Goal: Check status: Check status

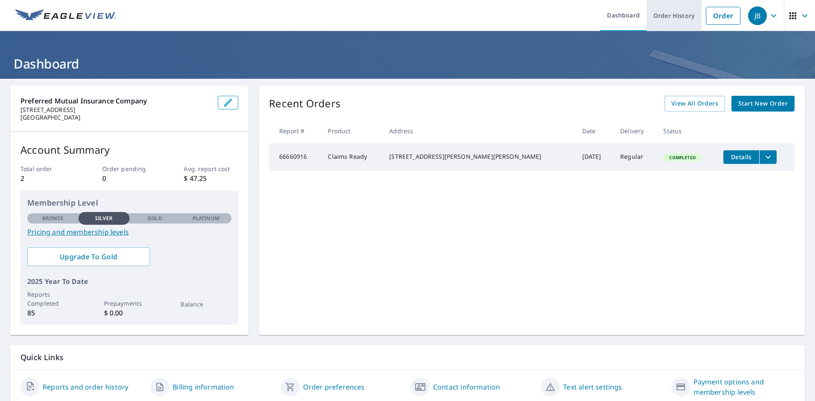
click at [672, 17] on link "Order History" at bounding box center [673, 15] width 55 height 31
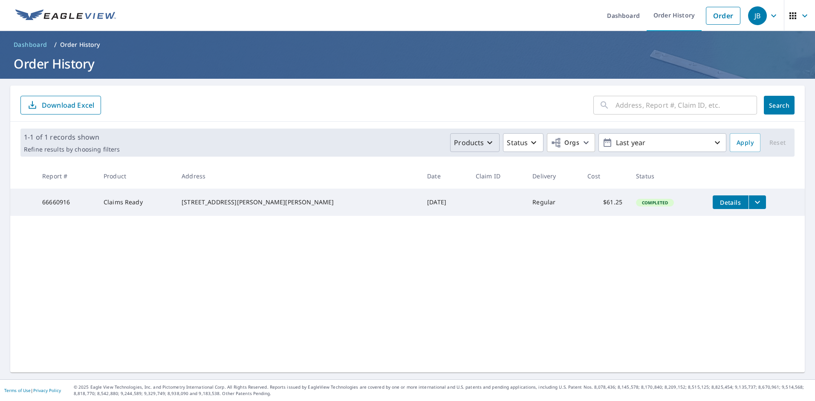
click at [486, 141] on icon "button" at bounding box center [489, 143] width 10 height 10
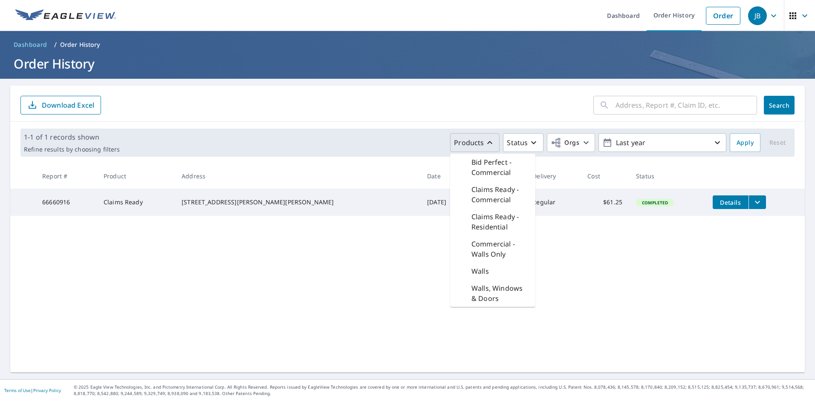
click at [486, 141] on icon "button" at bounding box center [489, 143] width 10 height 10
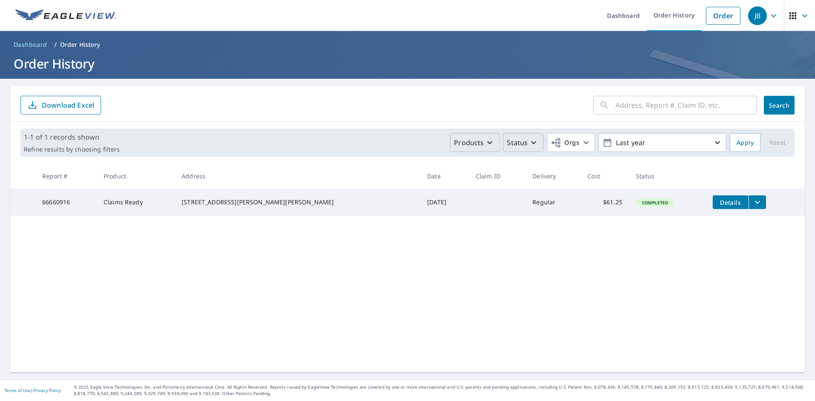
click at [530, 145] on icon "button" at bounding box center [533, 143] width 10 height 10
click at [573, 141] on span "Orgs" at bounding box center [570, 143] width 40 height 11
click at [402, 192] on input "Preferred Mutual Insurance Company" at bounding box center [398, 192] width 10 height 10
checkbox input "true"
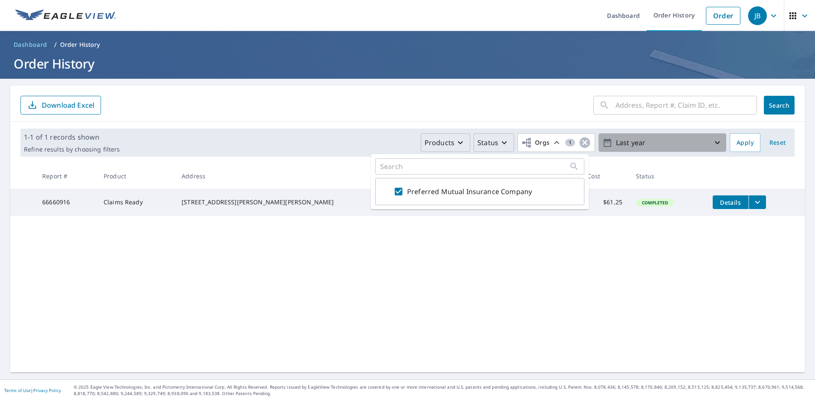
click at [714, 144] on icon "button" at bounding box center [716, 142] width 5 height 3
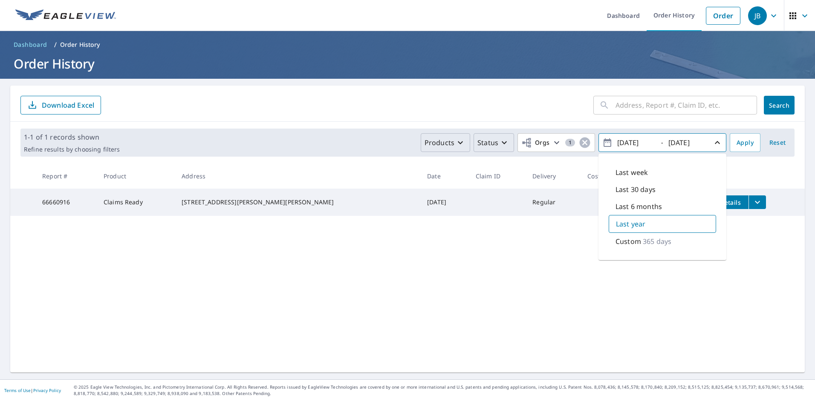
click at [671, 241] on div "Custom 365 days" at bounding box center [661, 241] width 107 height 17
click at [637, 141] on input "[DATE]" at bounding box center [635, 143] width 42 height 14
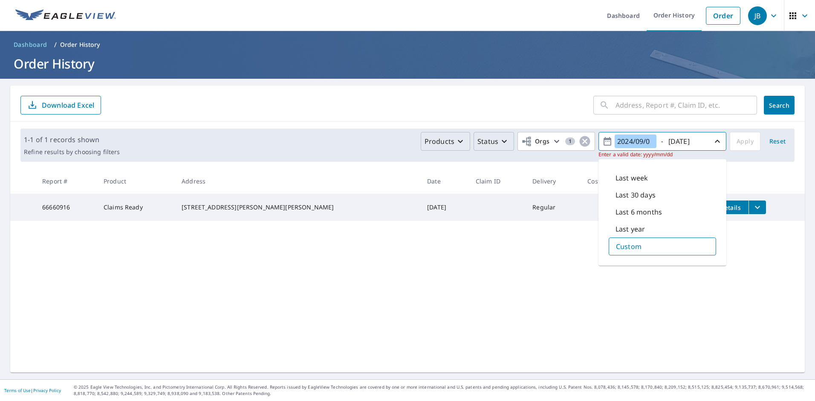
type input "[DATE]"
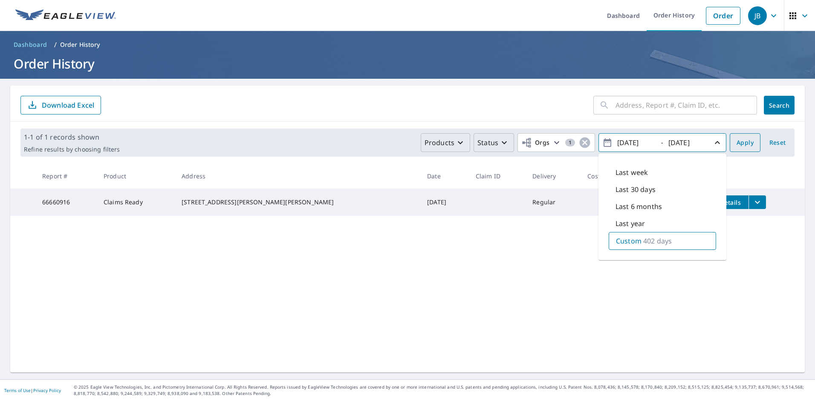
click at [737, 143] on span "Apply" at bounding box center [744, 143] width 17 height 11
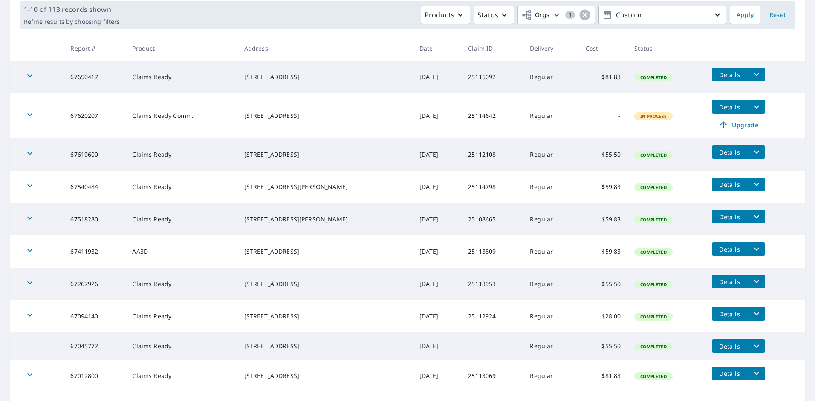
scroll to position [185, 0]
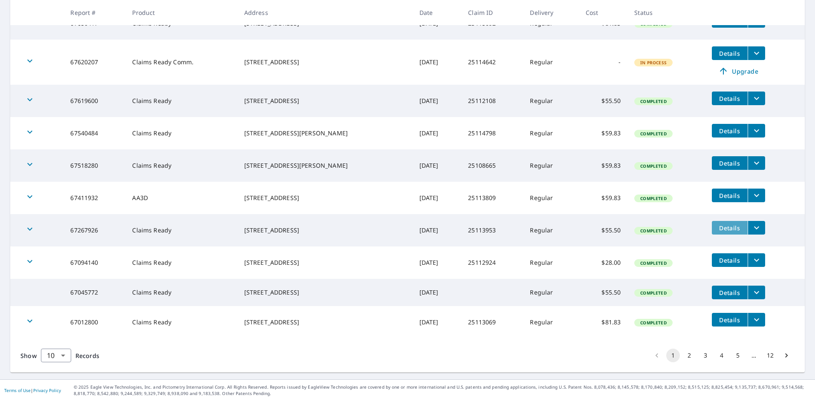
click at [717, 224] on span "Details" at bounding box center [730, 228] width 26 height 8
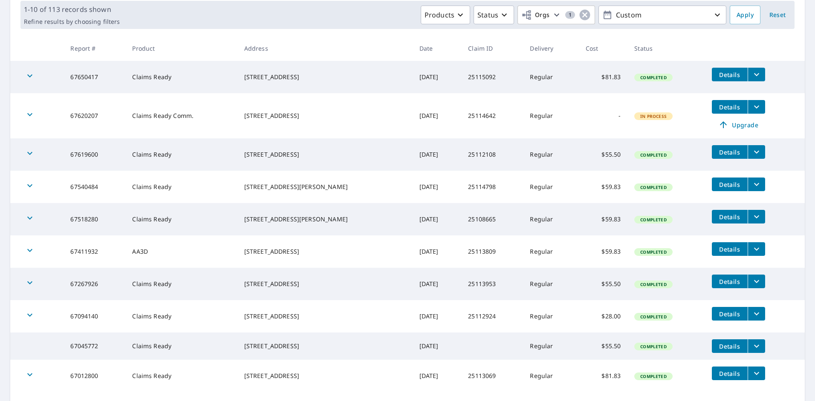
scroll to position [85, 0]
